Goal: Obtain resource: Obtain resource

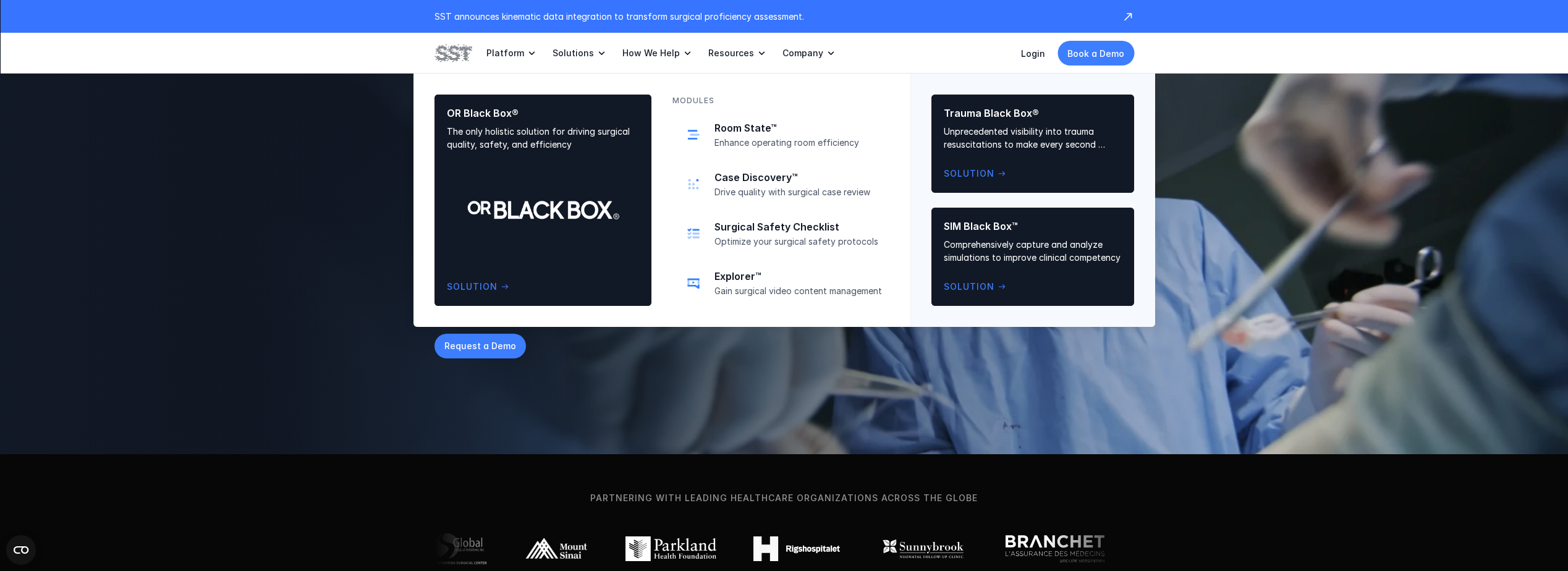
scroll to position [62, 0]
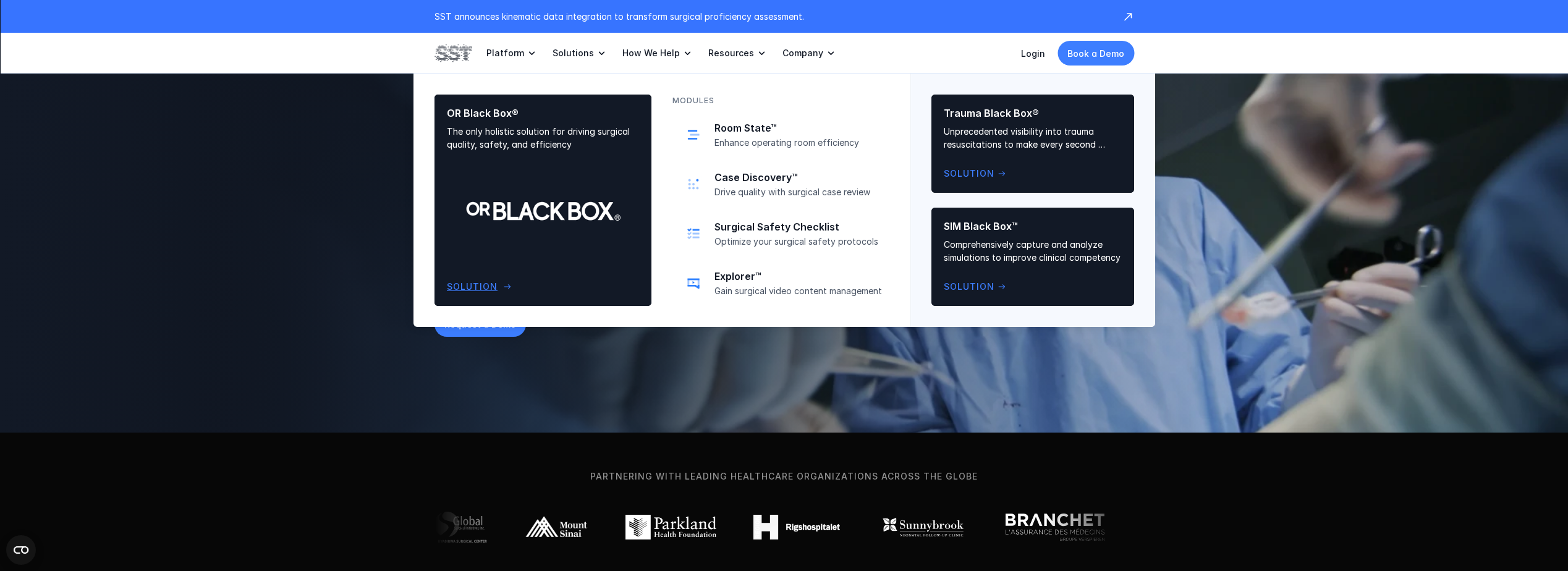
click at [547, 172] on div "OR Black Box® The only holistic solution for driving surgical quality, safety, …" at bounding box center [543, 200] width 193 height 187
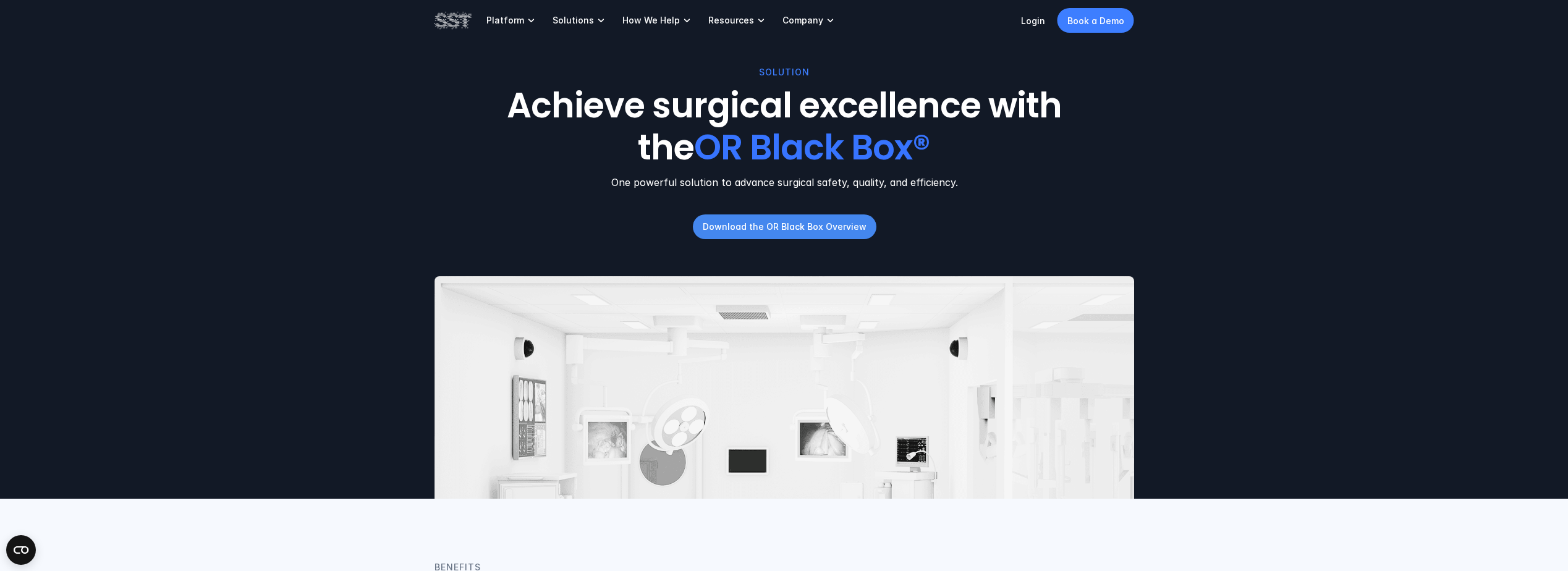
click at [762, 233] on p "Download the OR Black Box Overview" at bounding box center [784, 226] width 164 height 13
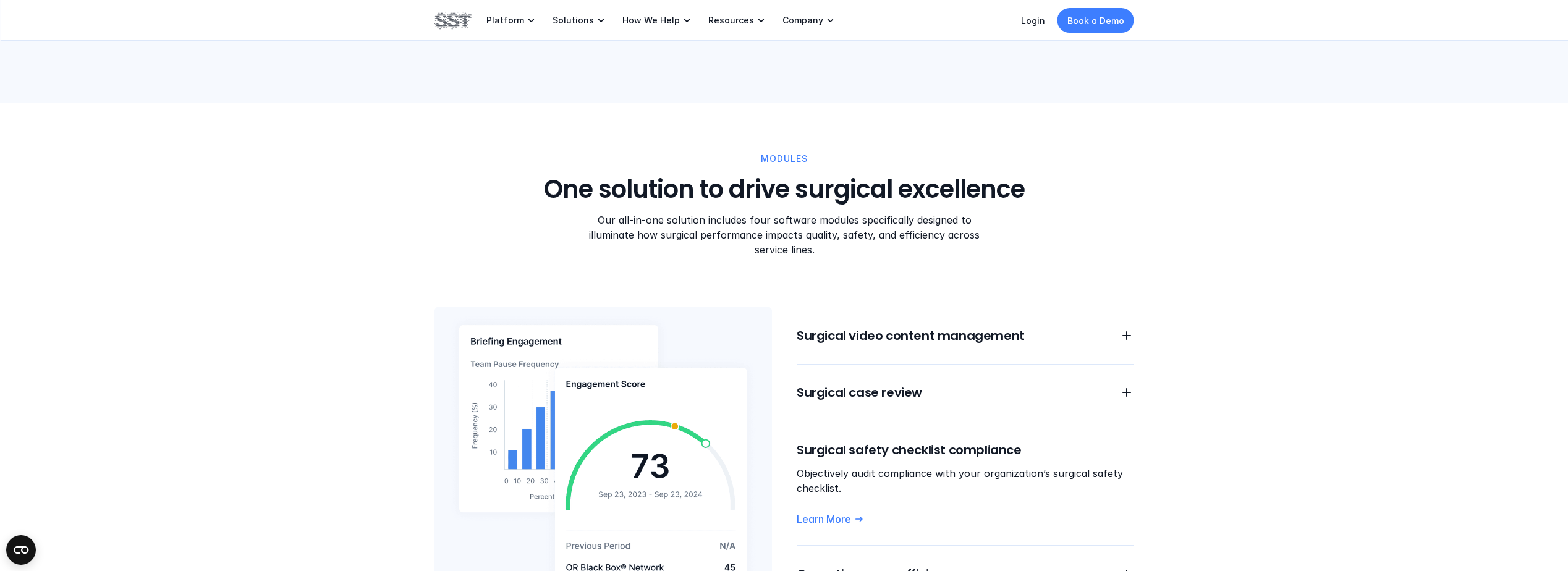
scroll to position [865, 0]
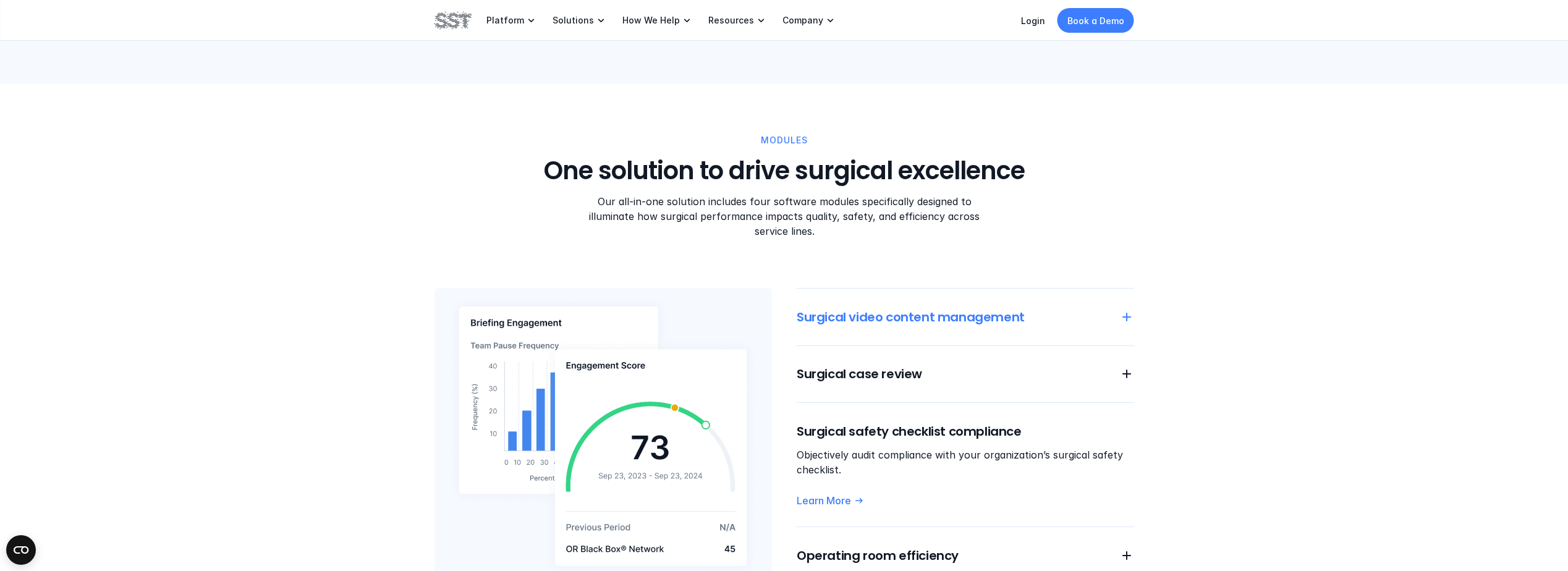
click at [1125, 309] on icon at bounding box center [1126, 316] width 15 height 15
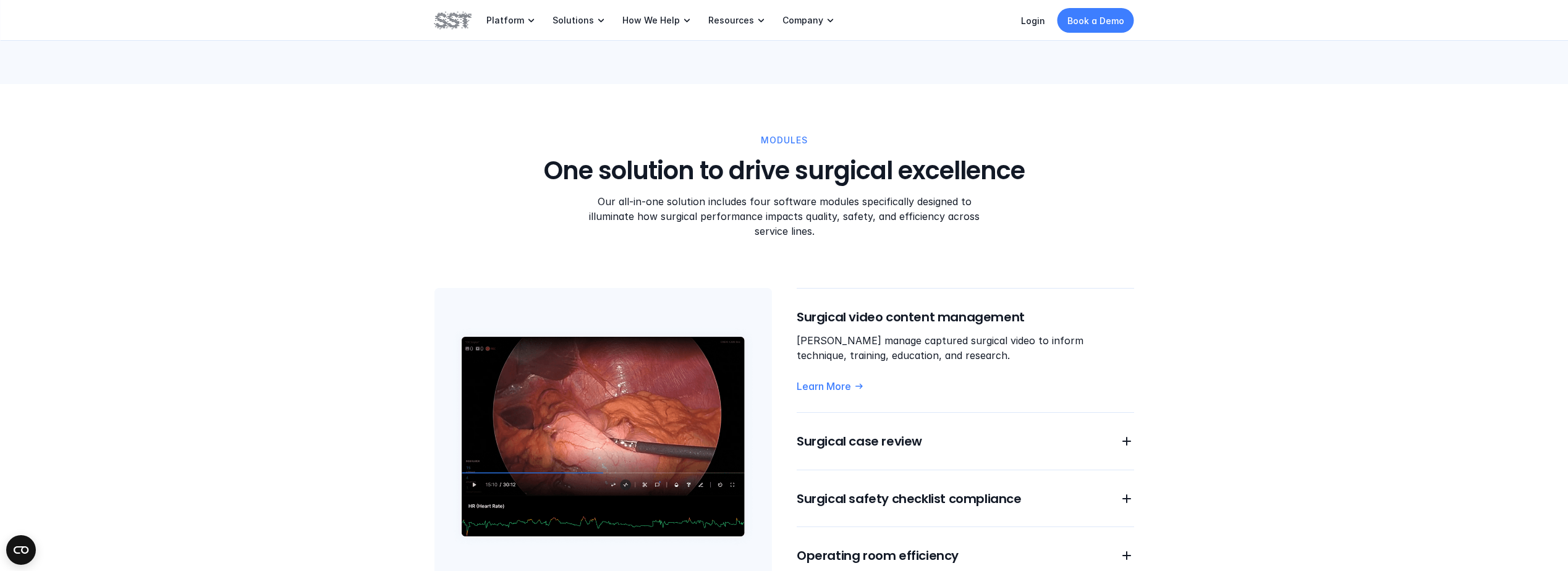
click at [1125, 308] on h6 "Surgical video content management" at bounding box center [966, 317] width 338 height 17
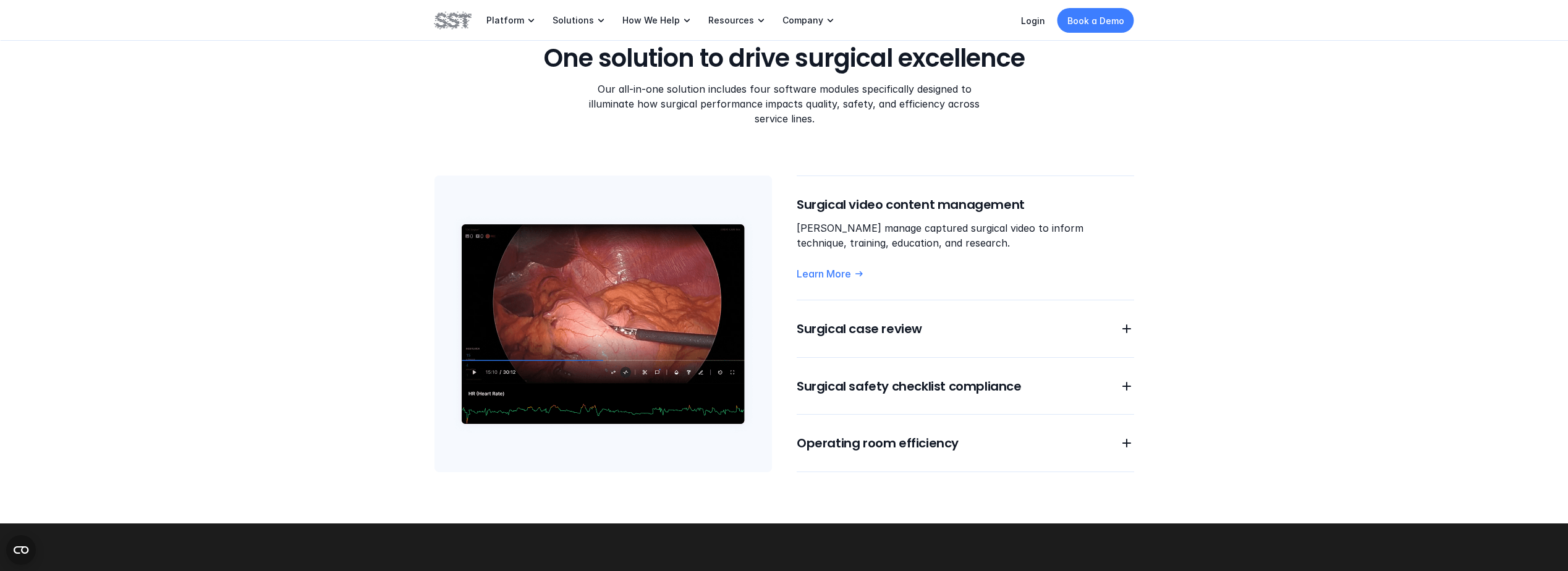
scroll to position [988, 0]
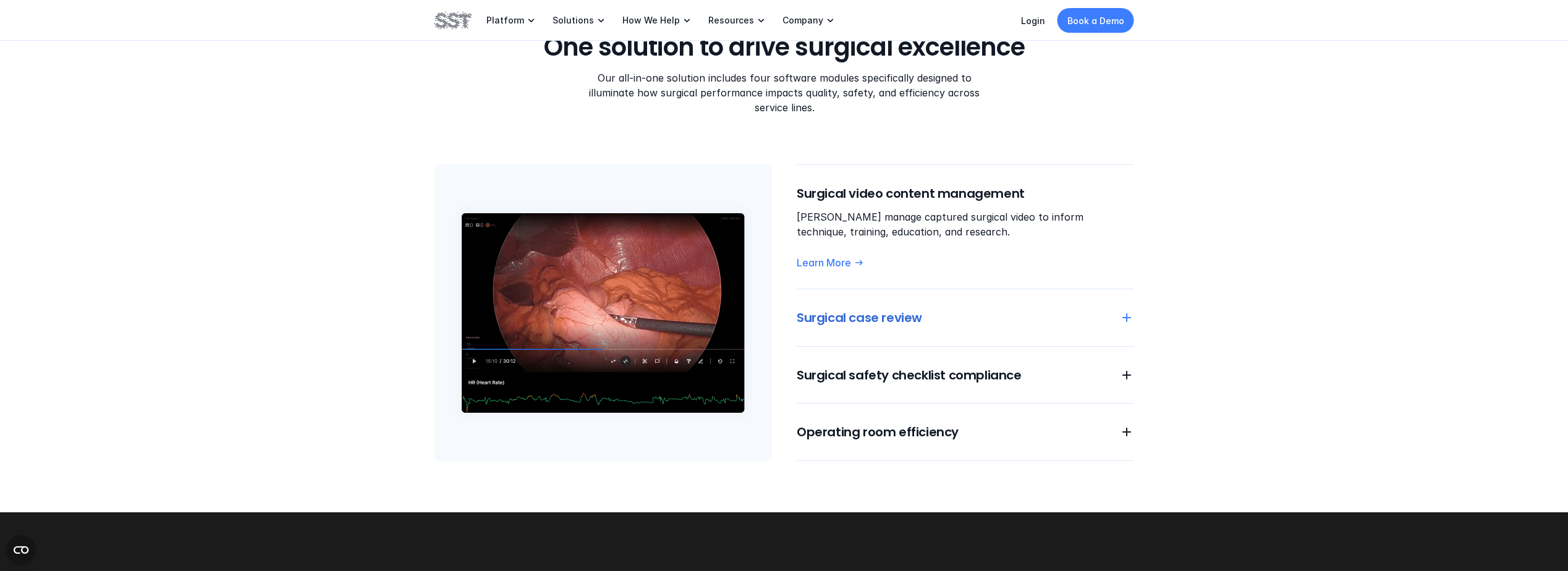
click at [1125, 313] on use at bounding box center [1126, 317] width 9 height 9
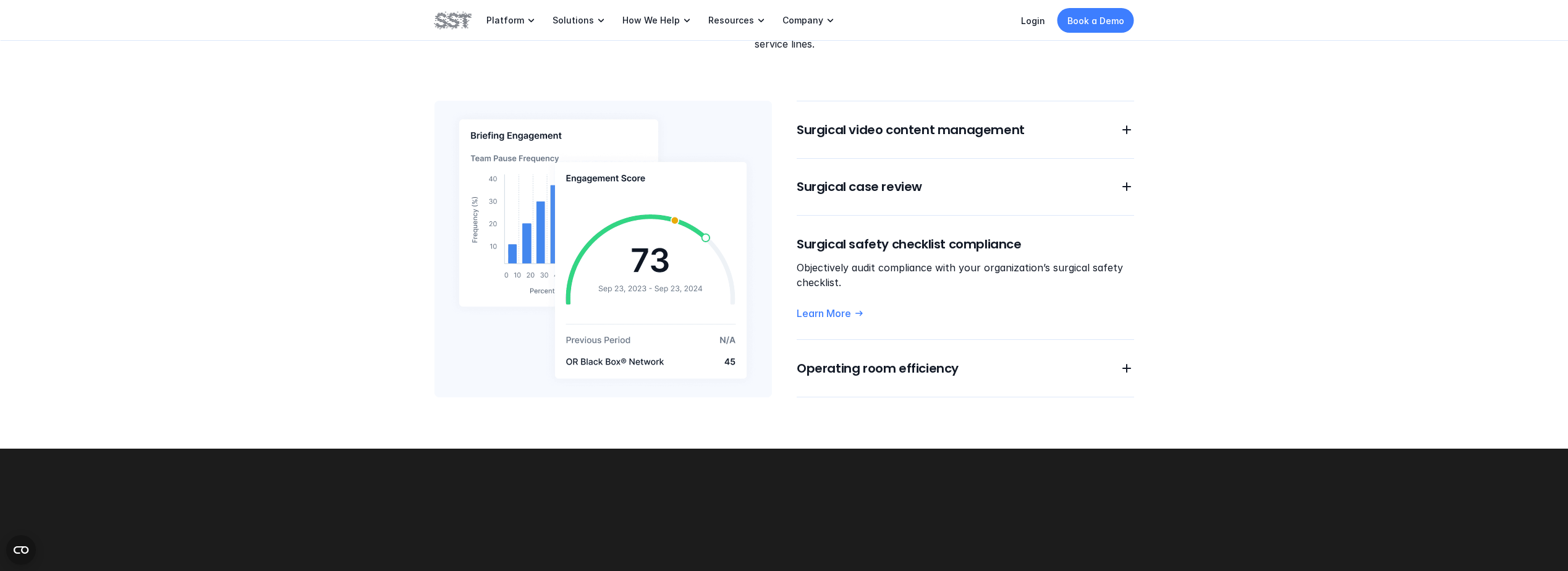
scroll to position [1112, 0]
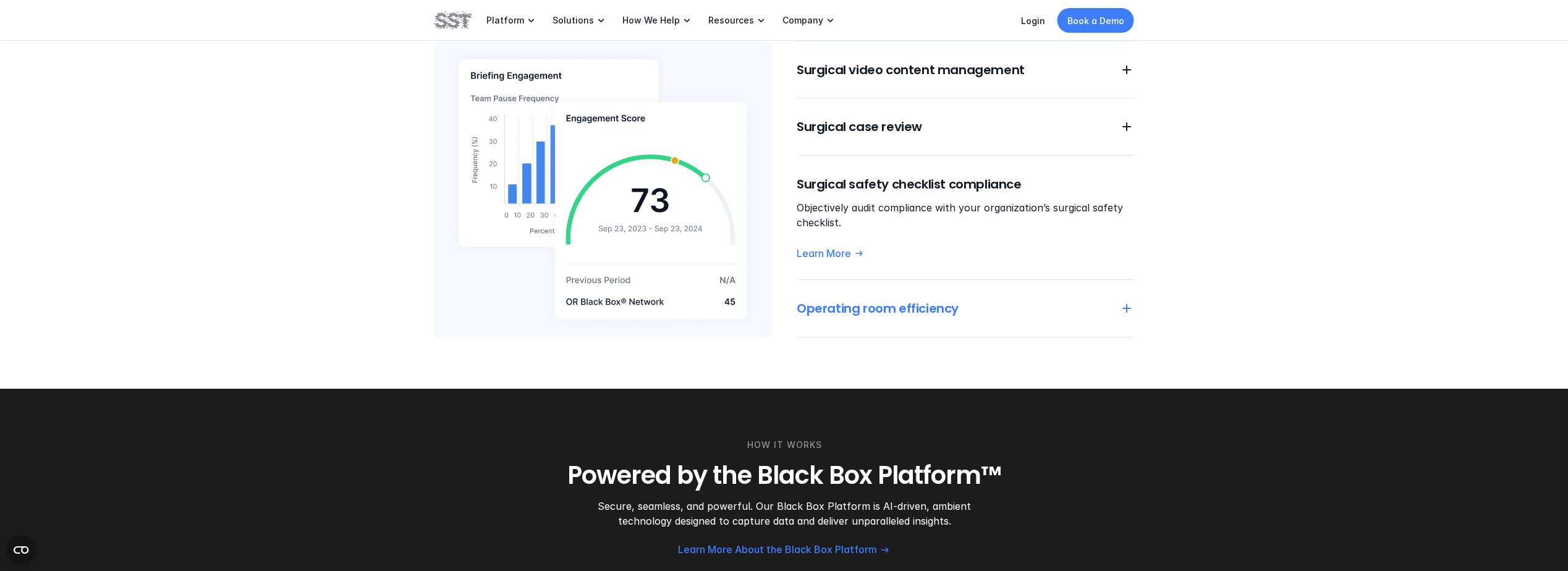
click at [1121, 300] on icon at bounding box center [1126, 308] width 15 height 15
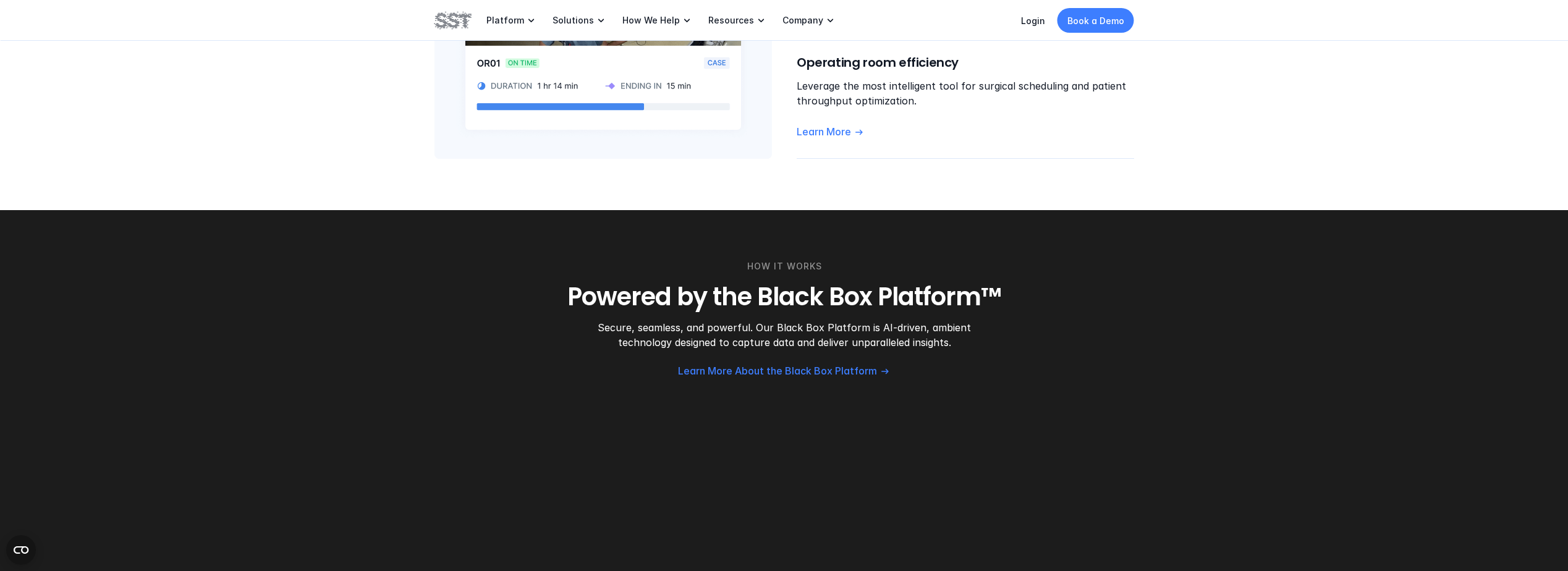
scroll to position [1297, 0]
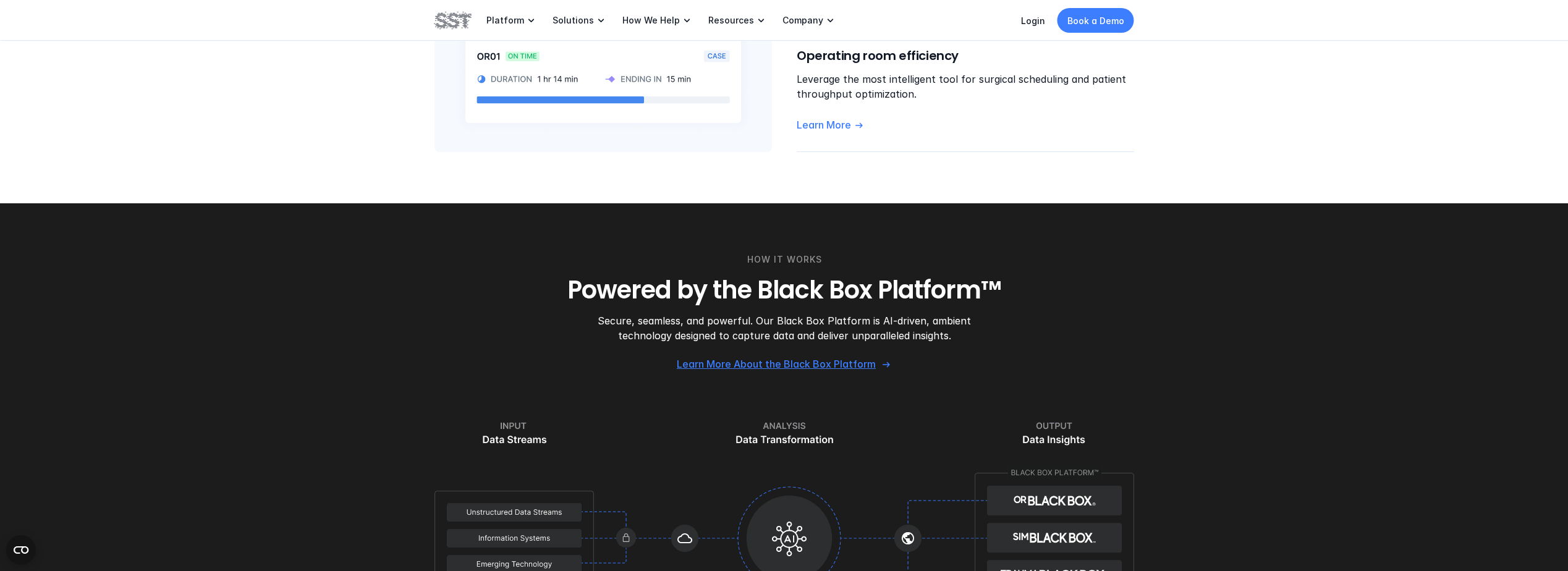
click at [809, 357] on p "Learn More About the Black Box Platform" at bounding box center [777, 364] width 199 height 13
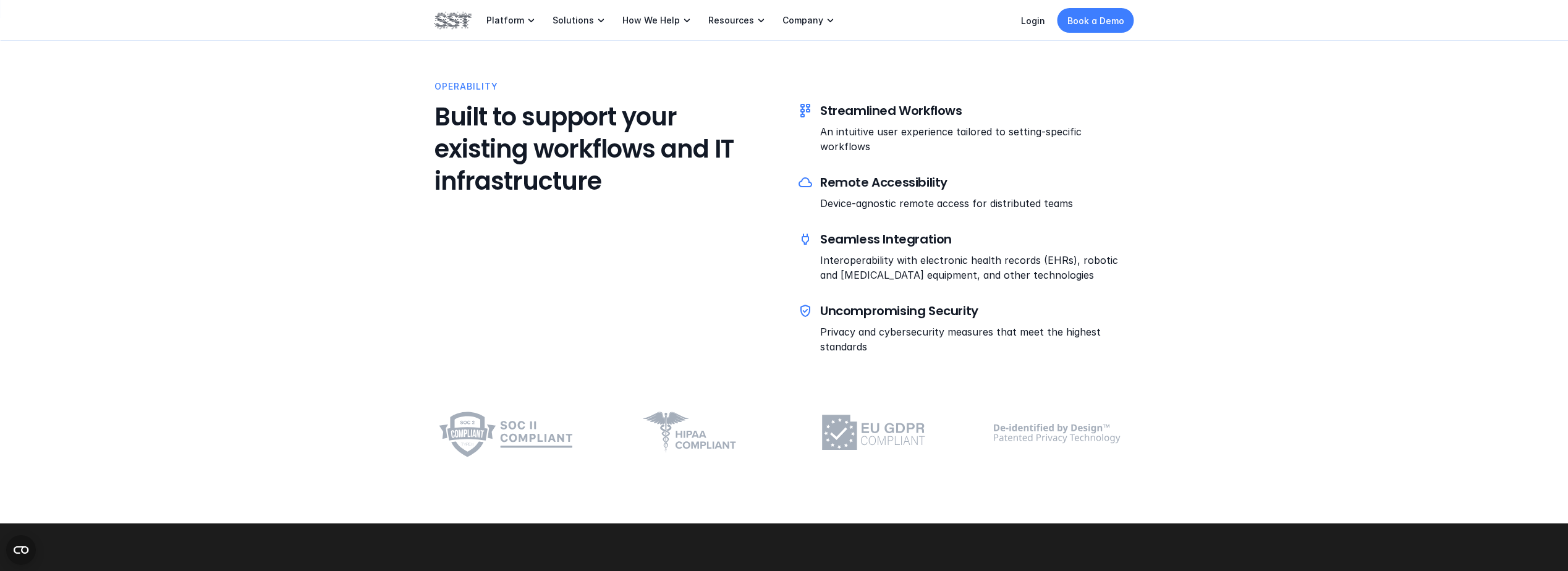
scroll to position [3088, 0]
